Goal: Find specific page/section: Find specific page/section

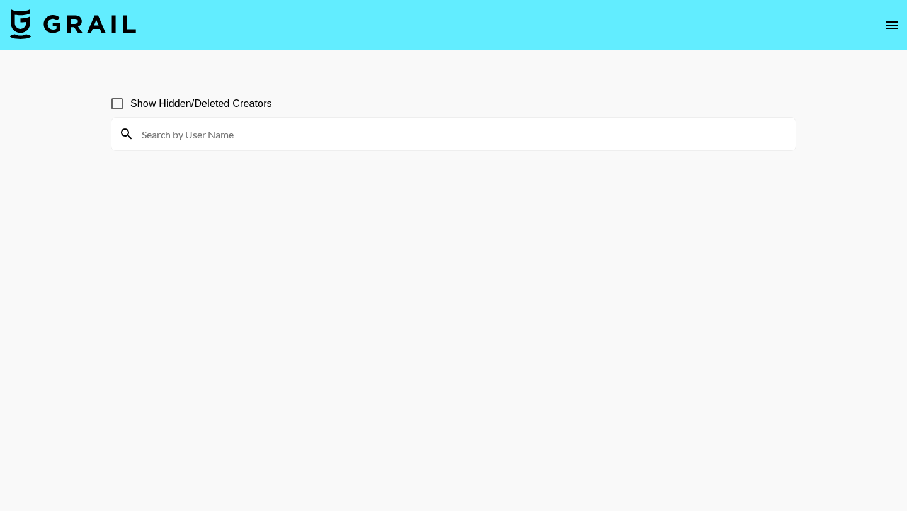
click at [244, 133] on input at bounding box center [461, 134] width 654 height 20
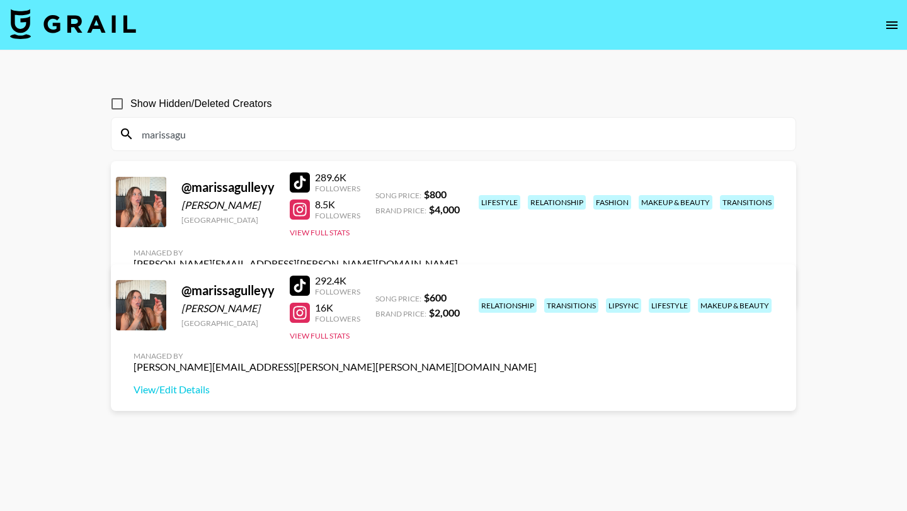
type input "marissagu"
click at [213, 198] on div "@ marissagulleyy [PERSON_NAME] [GEOGRAPHIC_DATA]" at bounding box center [227, 201] width 93 height 45
click at [211, 191] on div "@ marissagulleyy" at bounding box center [227, 187] width 93 height 16
click at [211, 190] on div "@ marissagulleyy" at bounding box center [227, 187] width 93 height 16
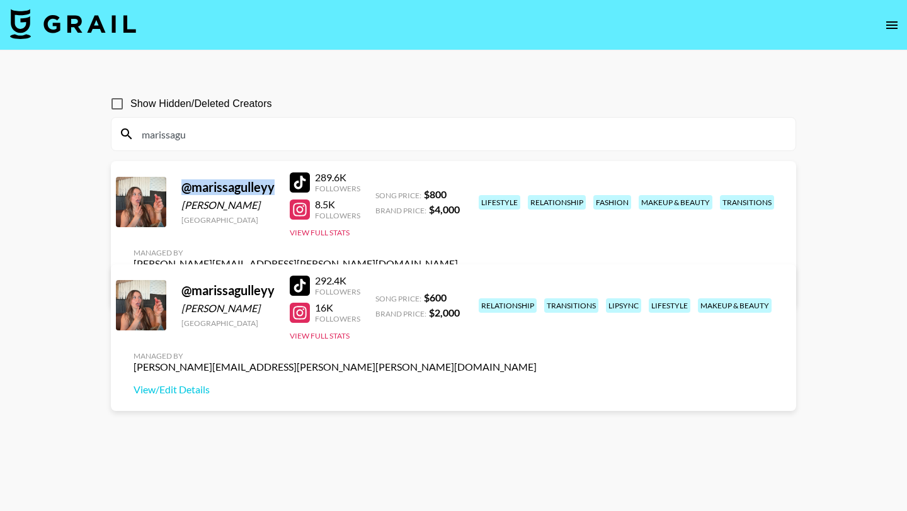
click at [211, 190] on div "@ marissagulleyy" at bounding box center [227, 187] width 93 height 16
copy div "@ marissagulleyy"
